Goal: Check status: Check status

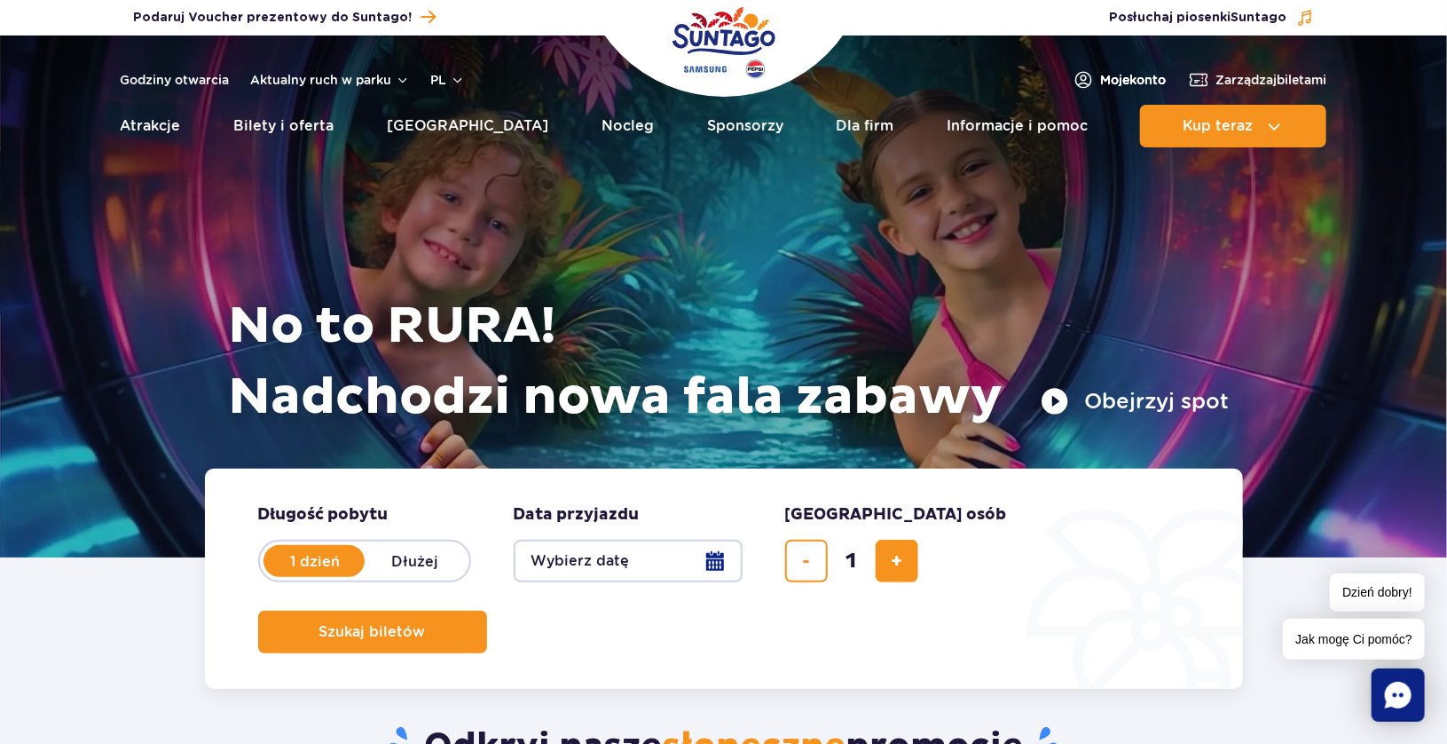
click at [1103, 72] on span "Moje konto" at bounding box center [1134, 80] width 66 height 18
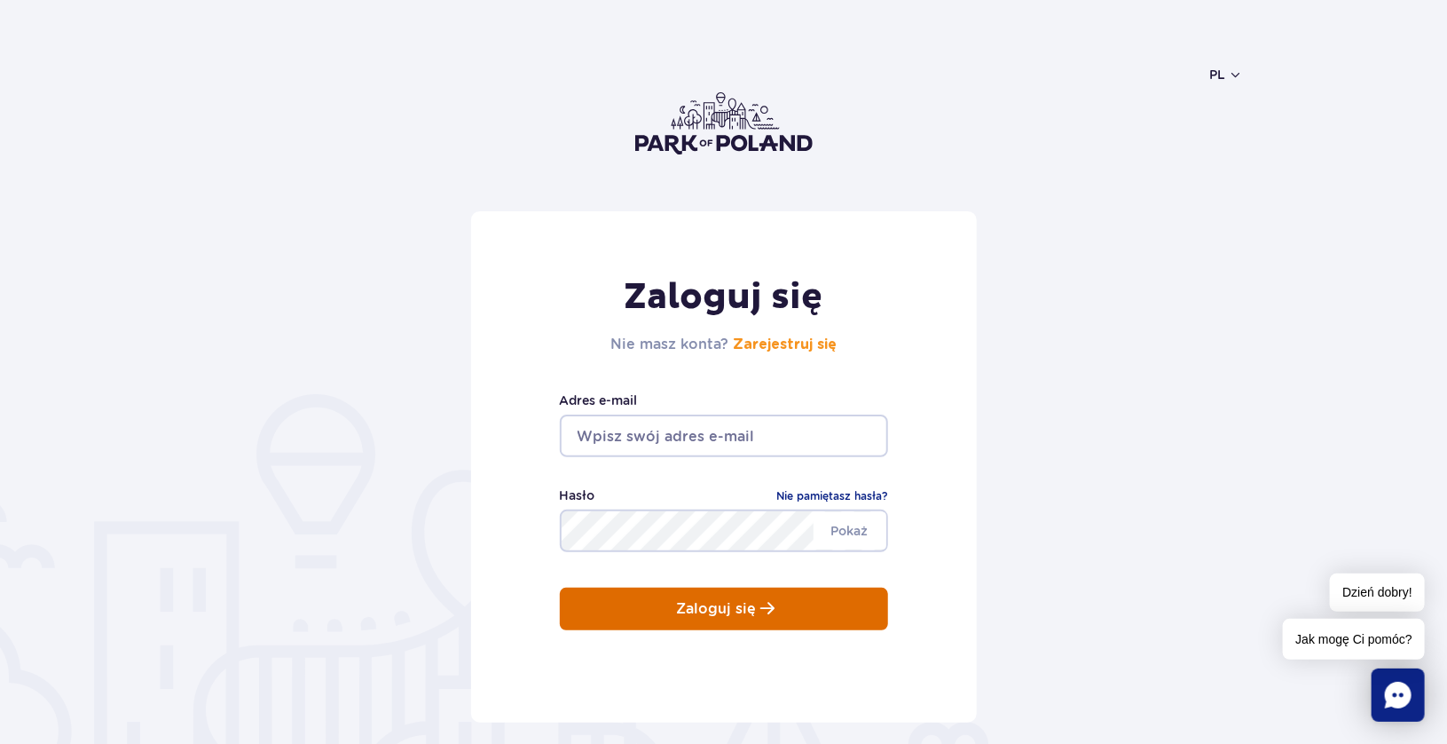
type input "[PERSON_NAME][EMAIL_ADDRESS][DOMAIN_NAME]"
click at [701, 604] on p "Zaloguj się" at bounding box center [717, 609] width 80 height 16
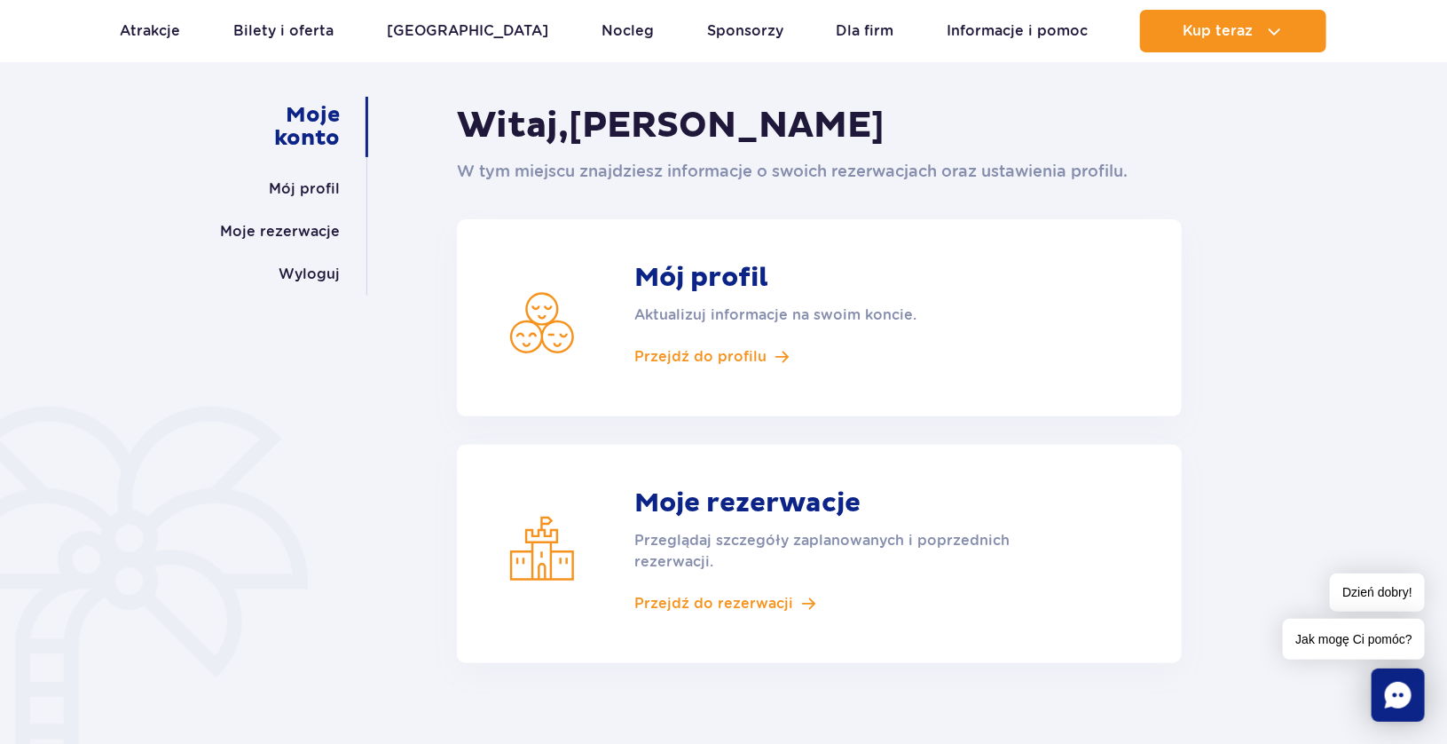
scroll to position [106, 0]
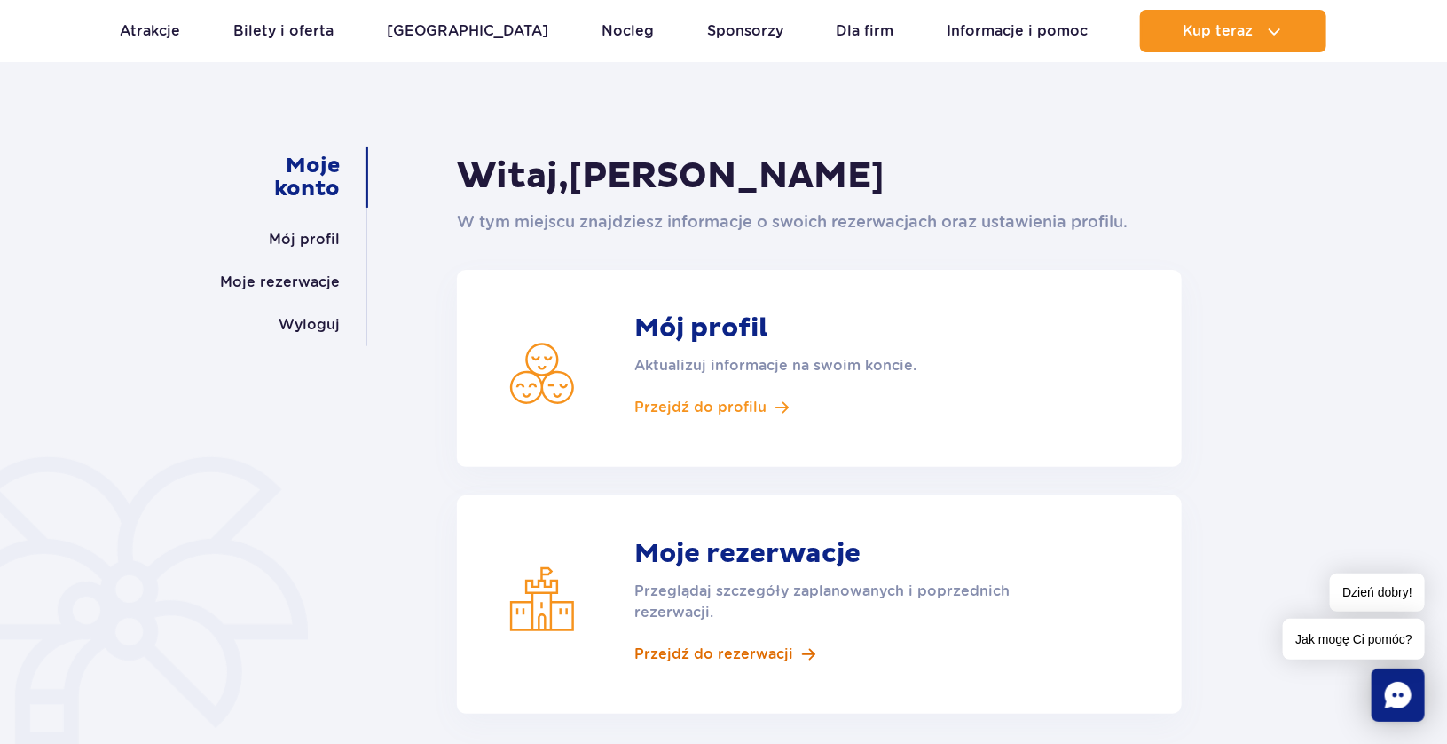
click at [742, 655] on span "Przejdź do rezerwacji" at bounding box center [714, 654] width 159 height 20
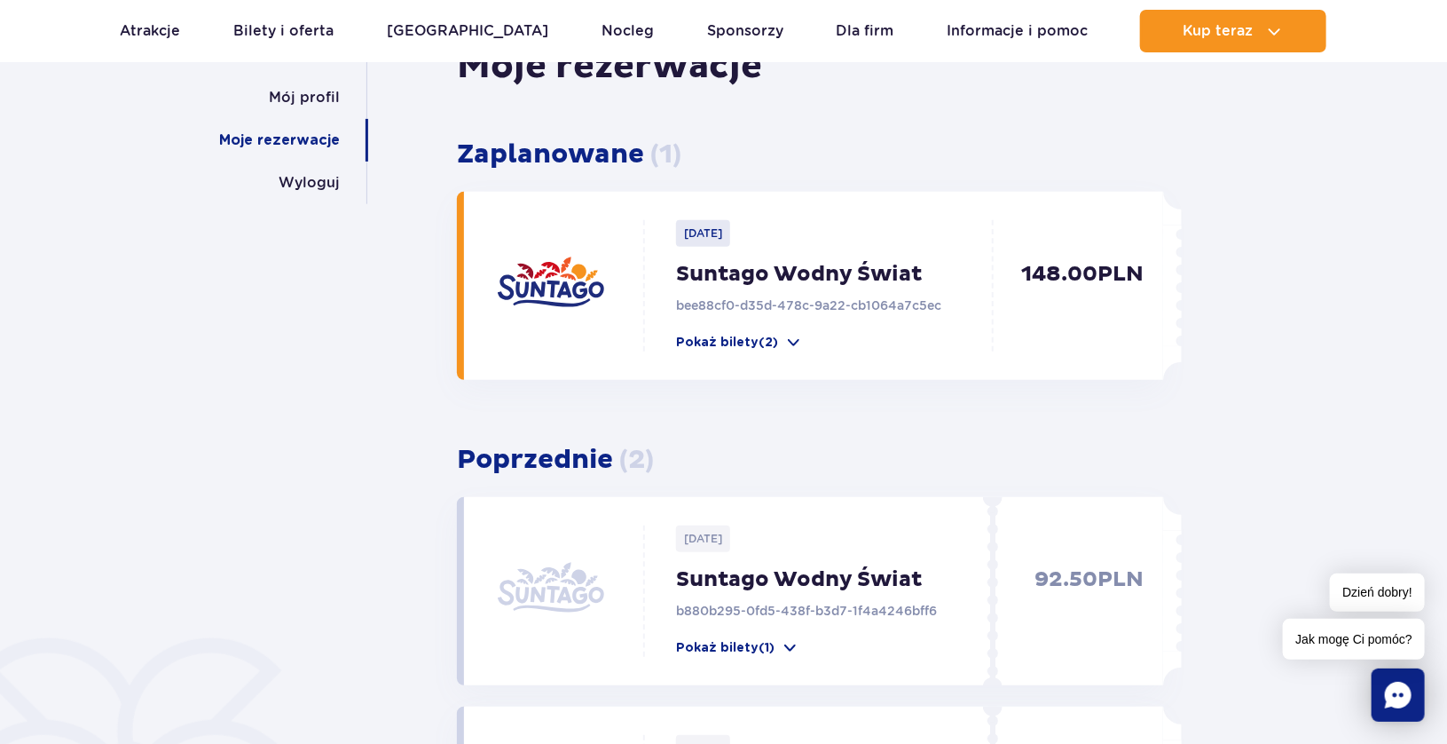
scroll to position [213, 0]
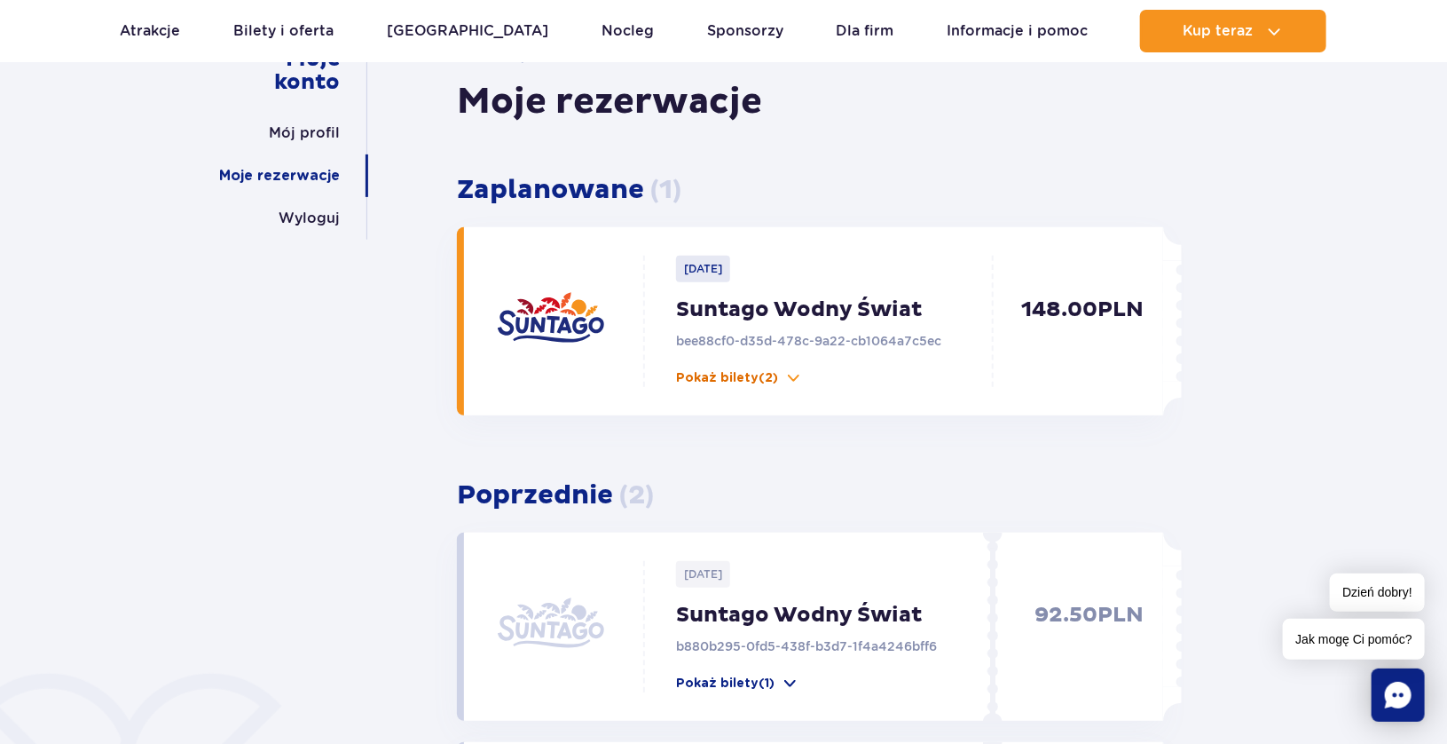
click at [767, 375] on p "Pokaż bilety (2)" at bounding box center [727, 378] width 102 height 18
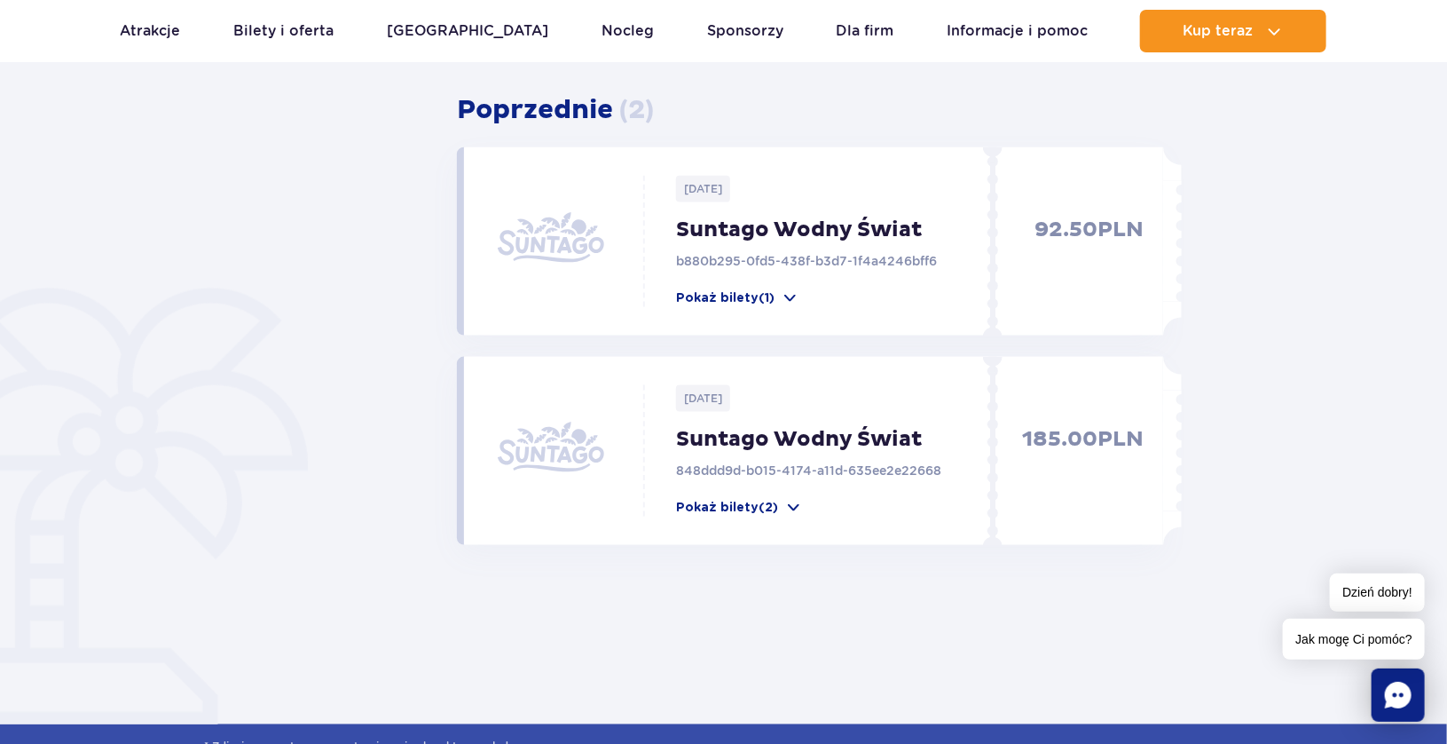
scroll to position [1100, 0]
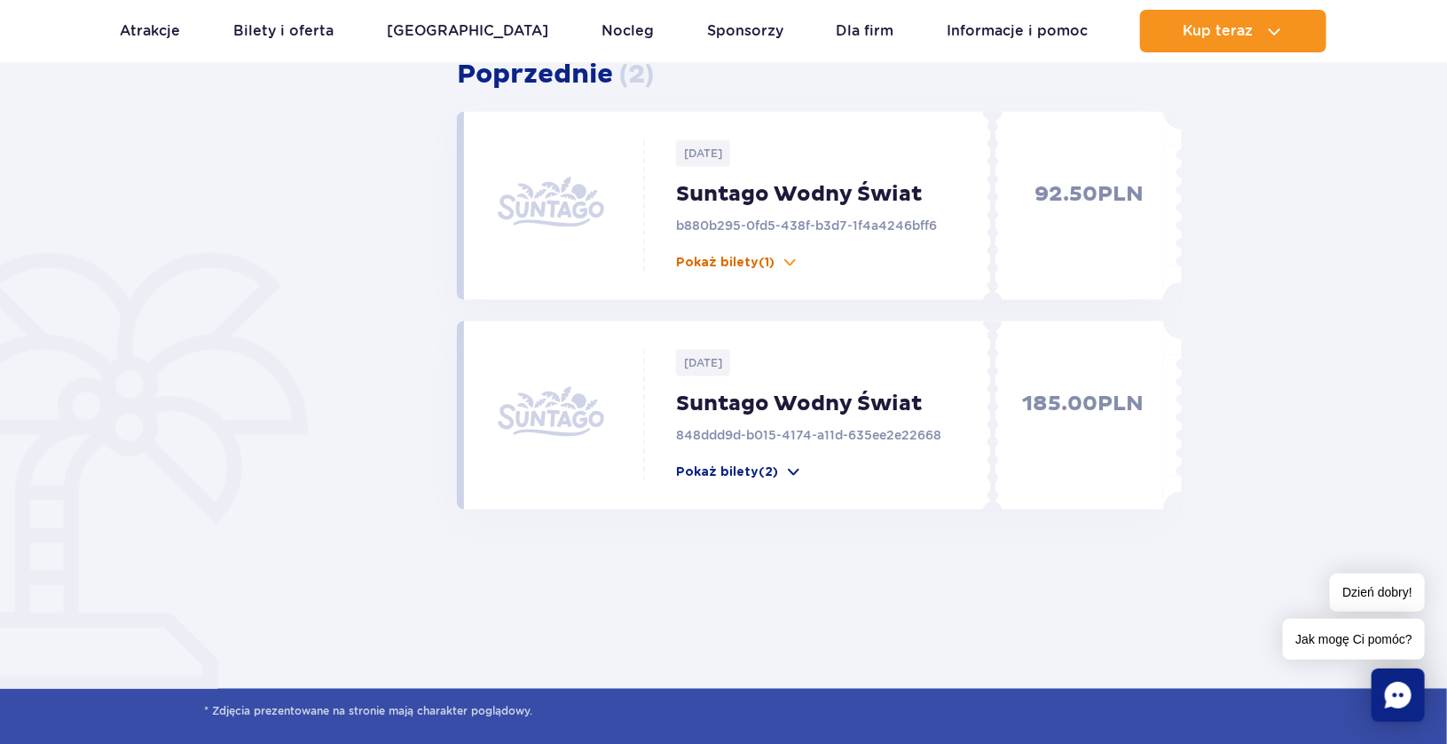
click at [742, 269] on p "Pokaż bilety (1)" at bounding box center [725, 263] width 99 height 18
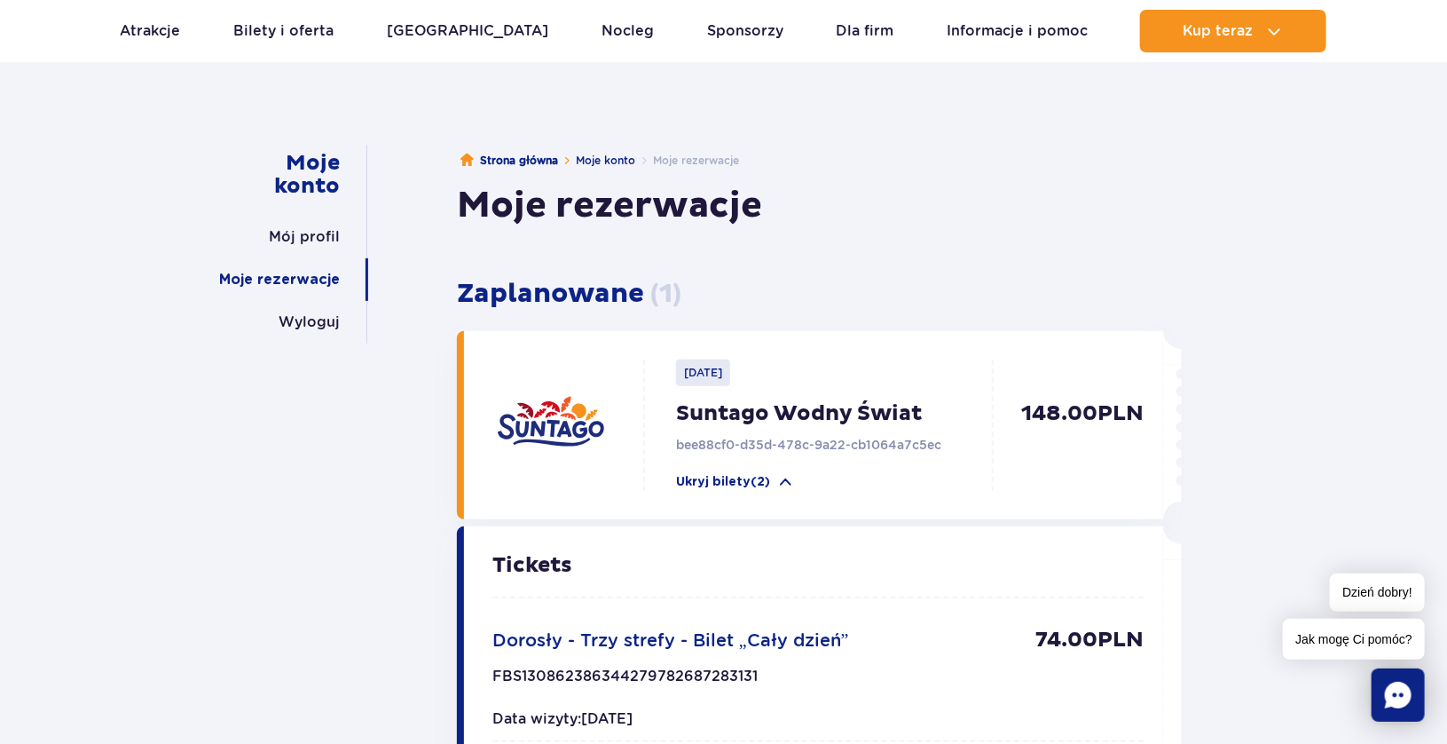
scroll to position [106, 0]
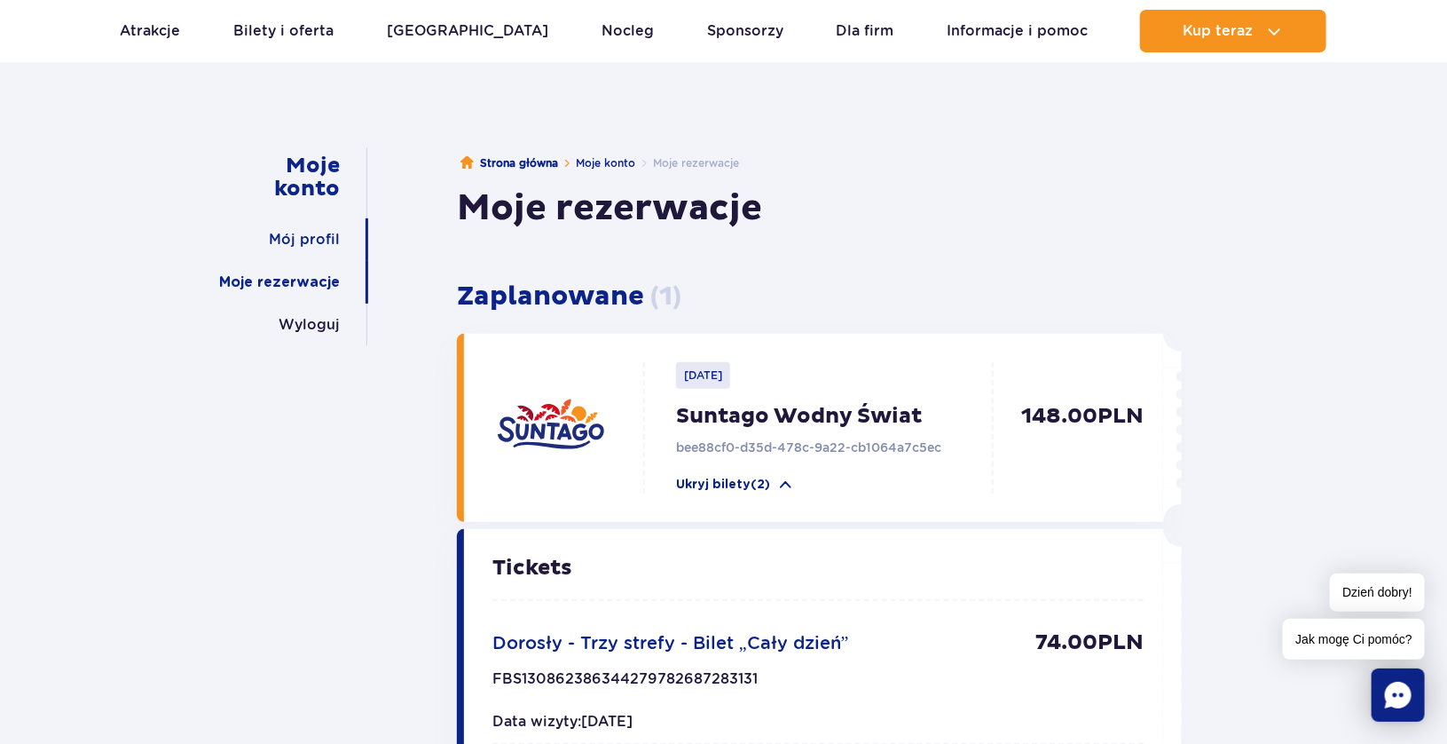
click at [326, 227] on link "Mój profil" at bounding box center [304, 239] width 71 height 43
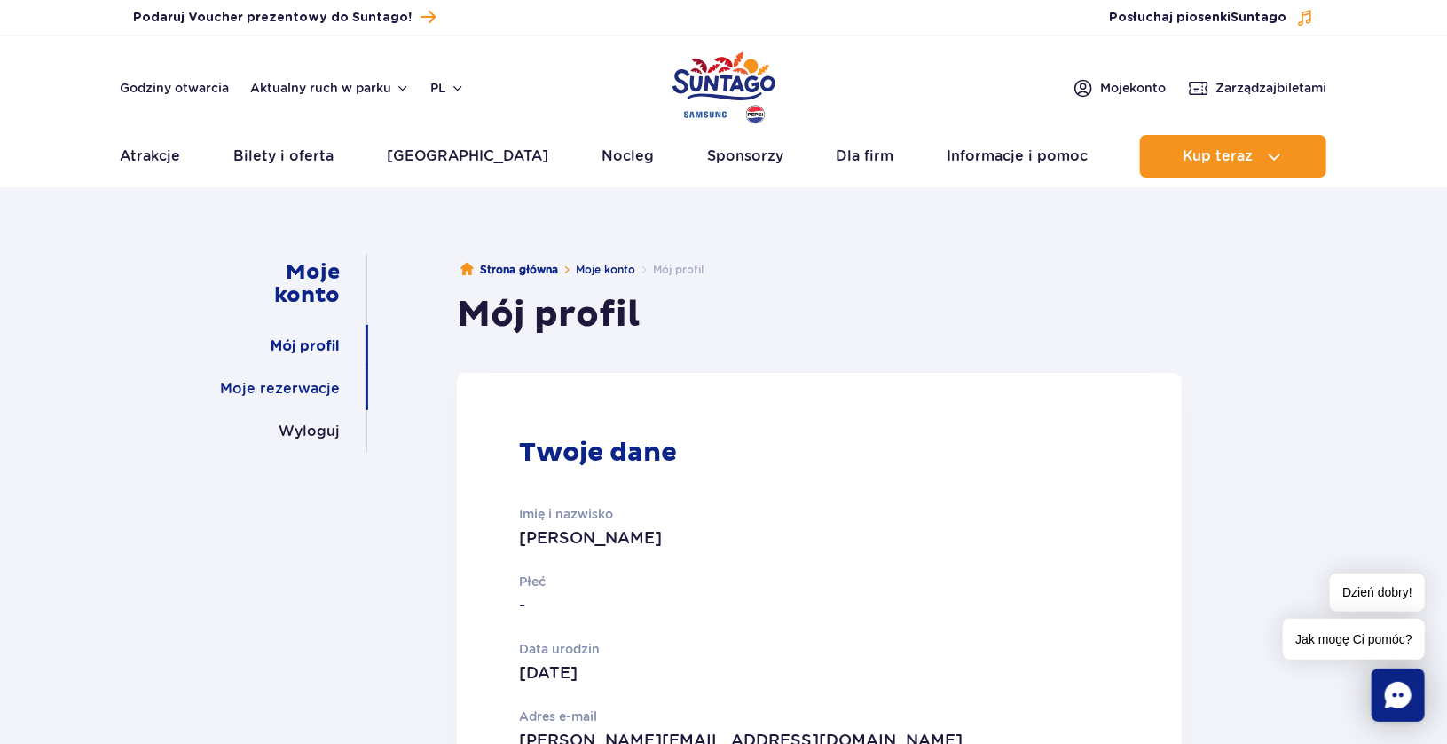
click at [274, 390] on link "Moje rezerwacje" at bounding box center [280, 388] width 120 height 43
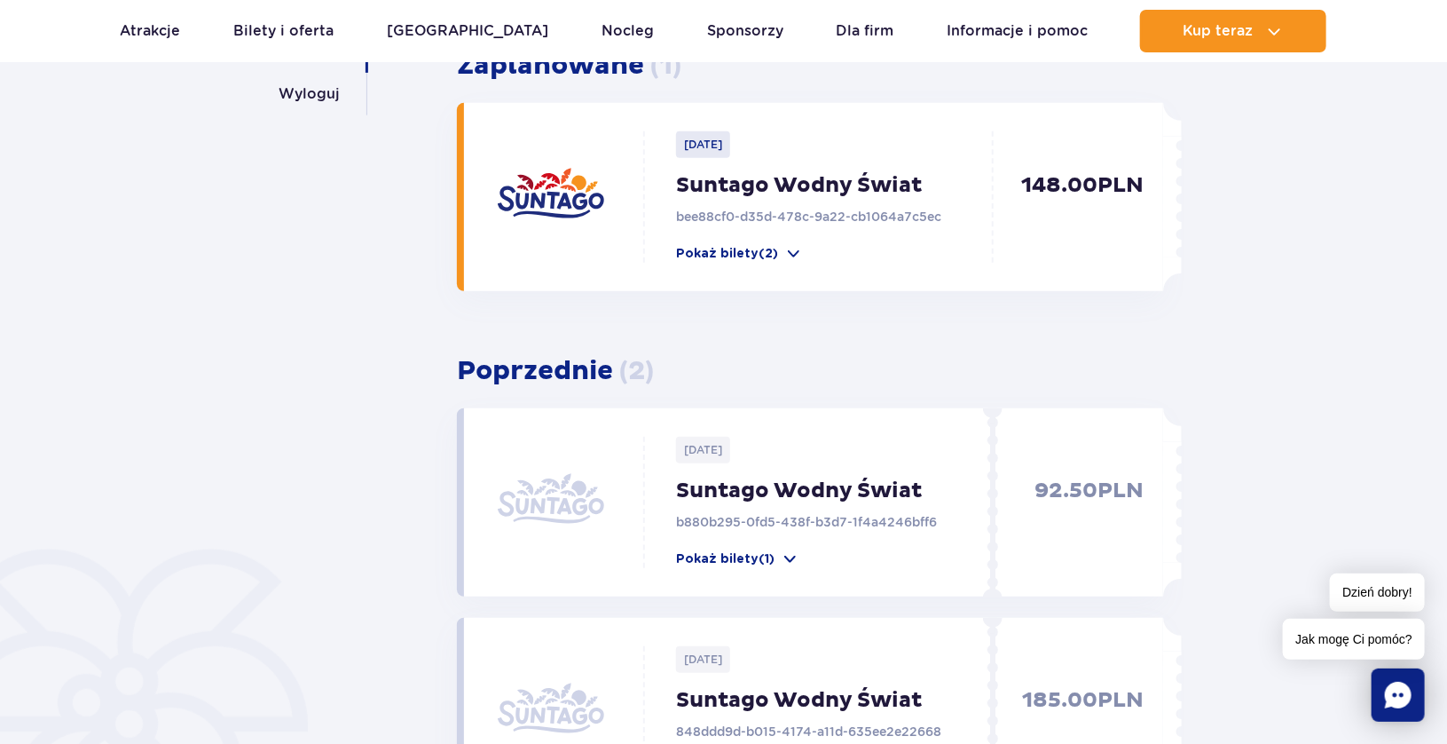
scroll to position [355, 0]
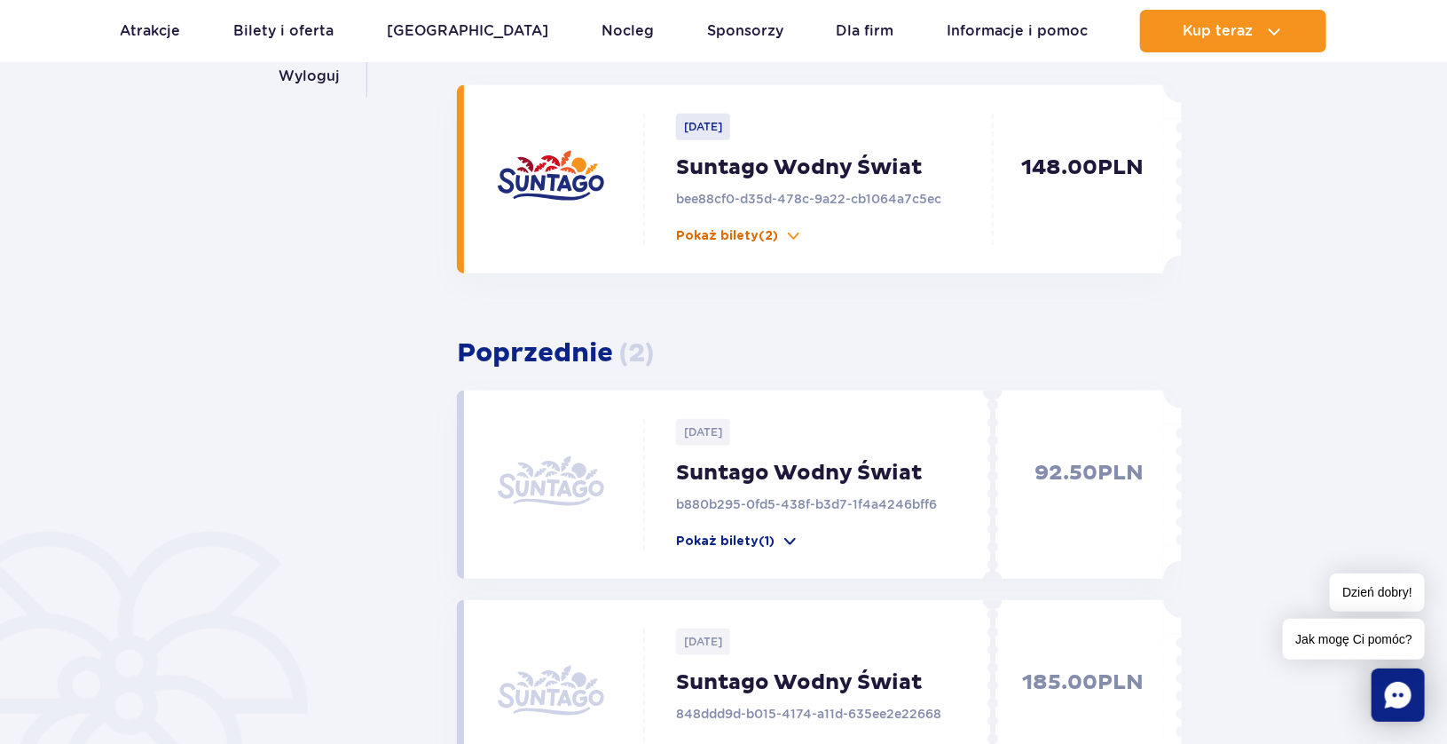
click at [787, 230] on span at bounding box center [794, 236] width 18 height 18
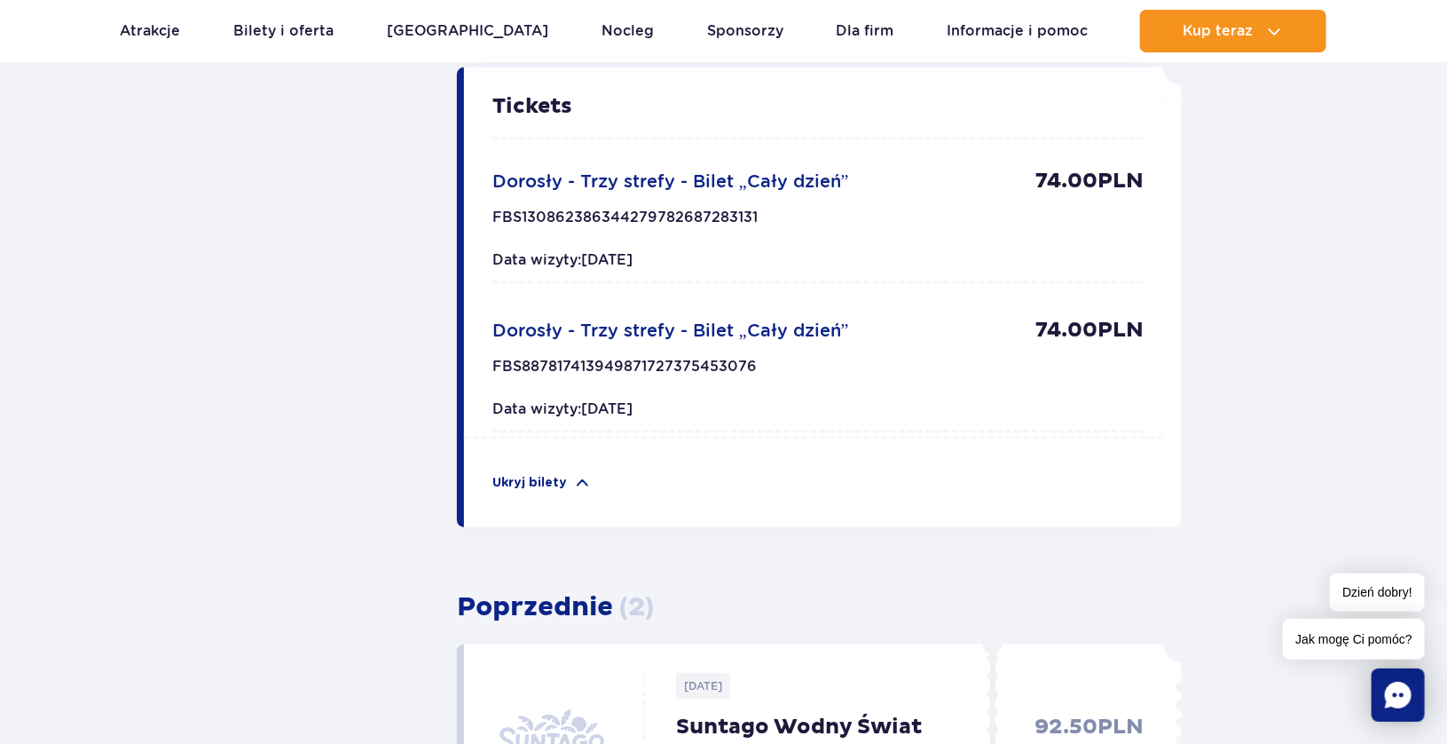
scroll to position [0, 0]
